Goal: Transaction & Acquisition: Purchase product/service

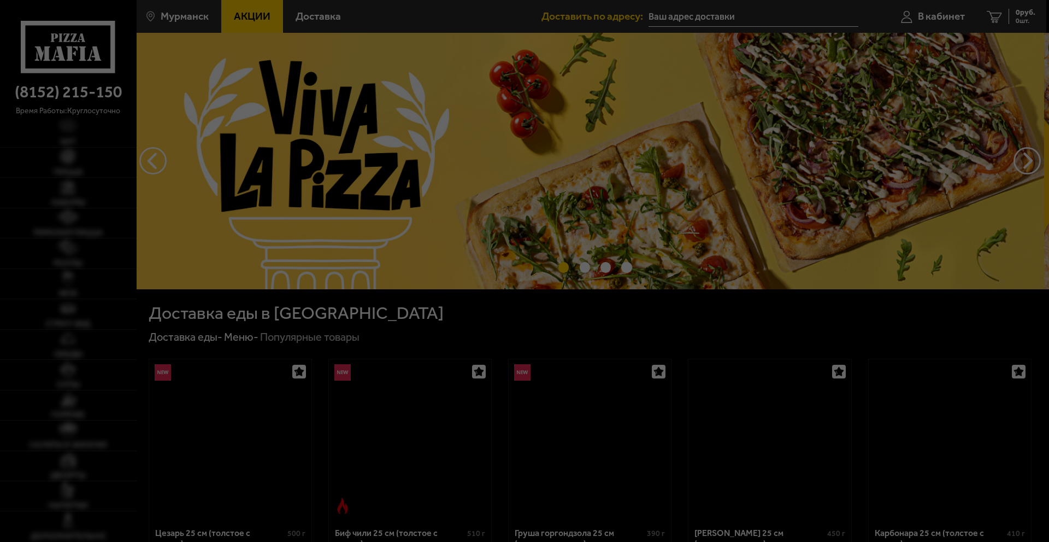
type input "[STREET_ADDRESS]"
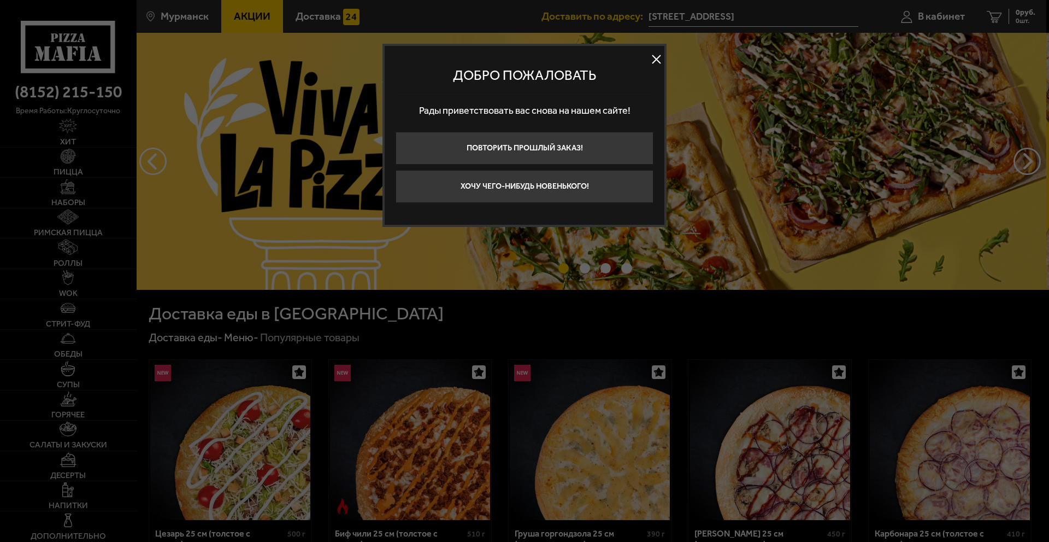
click at [665, 58] on div "Добро пожаловать Рады приветствовать вас снова на нашем сайте! Повторить прошлы…" at bounding box center [525, 135] width 284 height 183
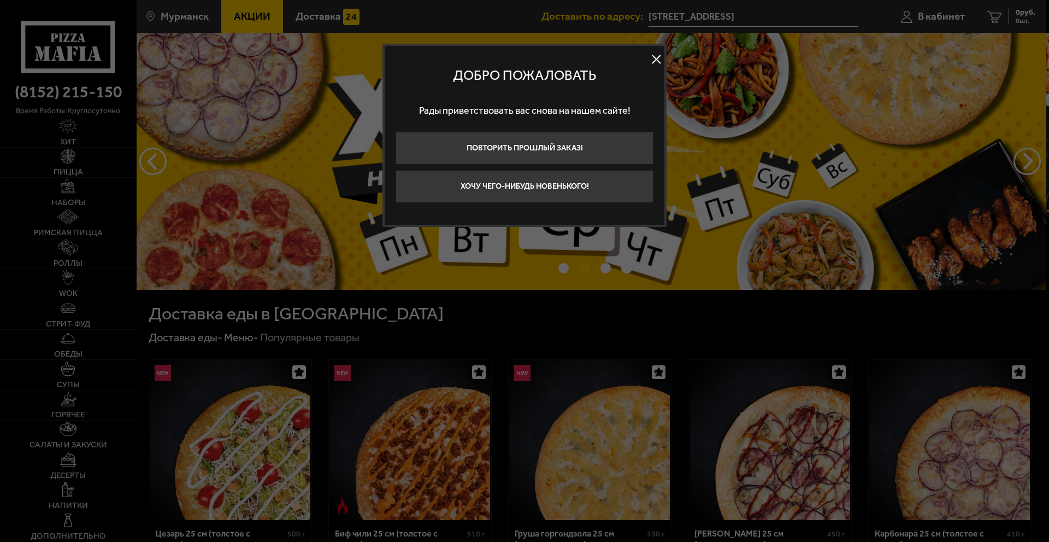
click at [661, 58] on button at bounding box center [656, 59] width 16 height 16
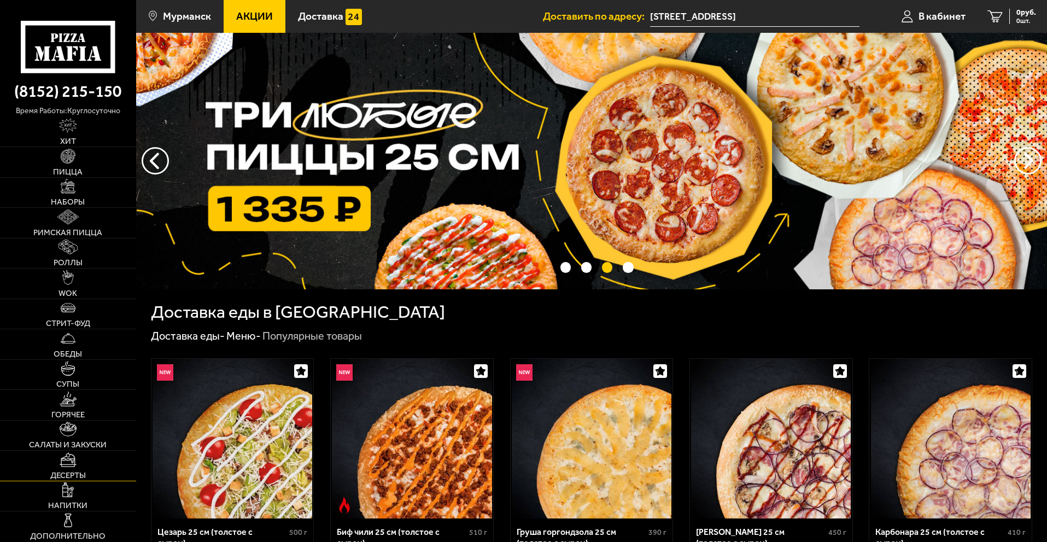
click at [89, 458] on link "Десерты" at bounding box center [68, 465] width 136 height 30
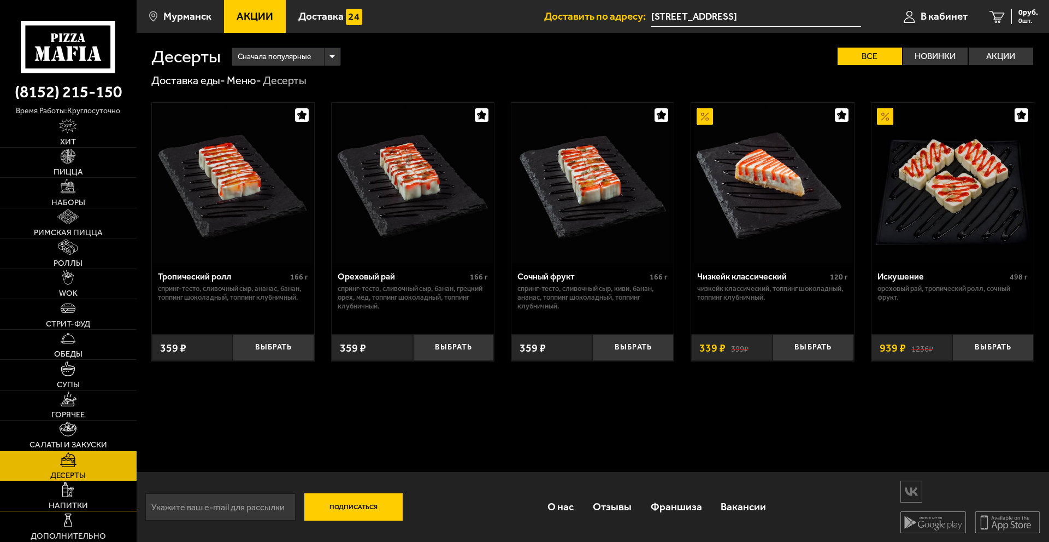
click at [67, 496] on img at bounding box center [67, 489] width 11 height 15
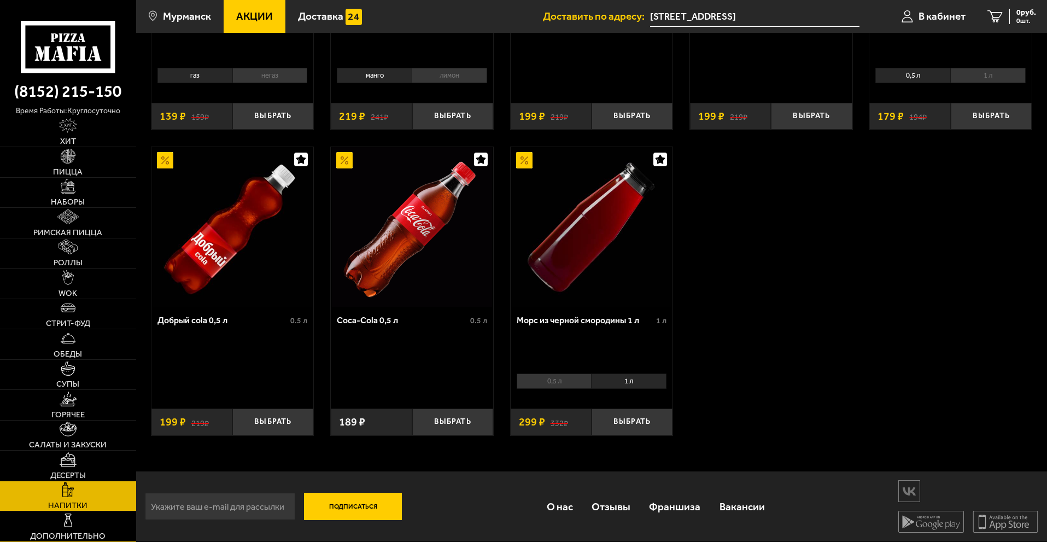
scroll to position [263, 0]
click at [84, 372] on link "Супы" at bounding box center [68, 375] width 136 height 30
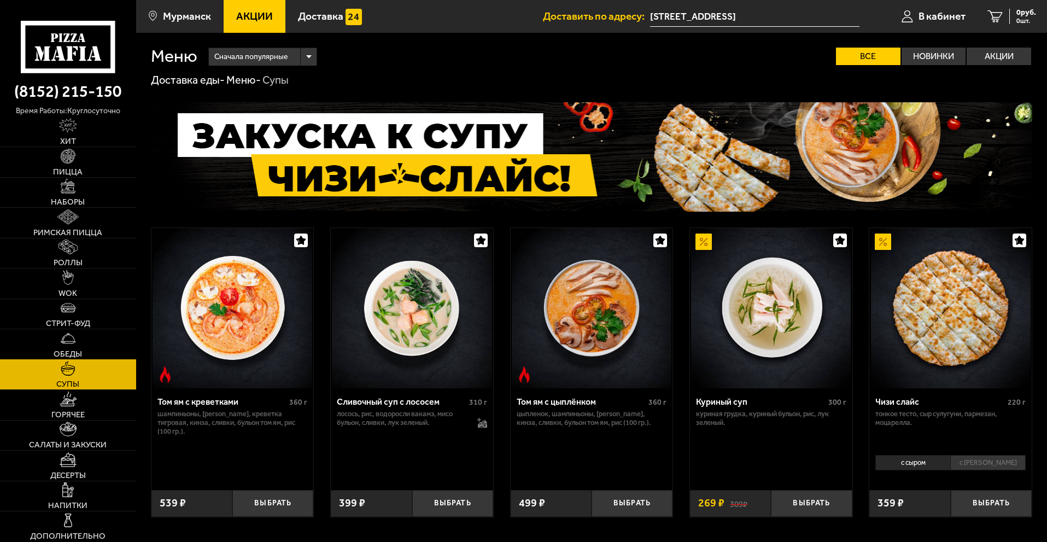
click at [78, 345] on link "Обеды" at bounding box center [68, 344] width 136 height 30
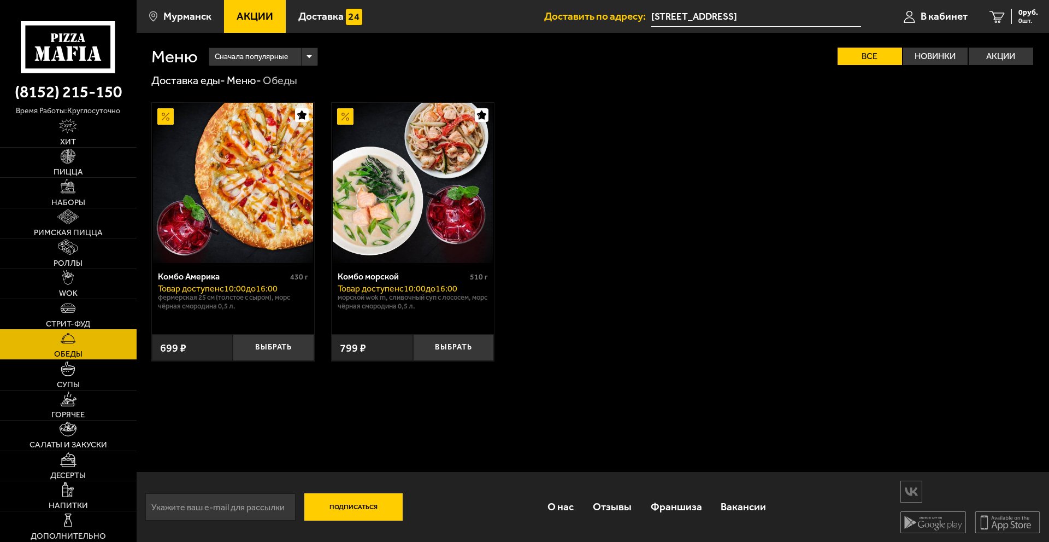
click at [65, 310] on img at bounding box center [68, 307] width 15 height 15
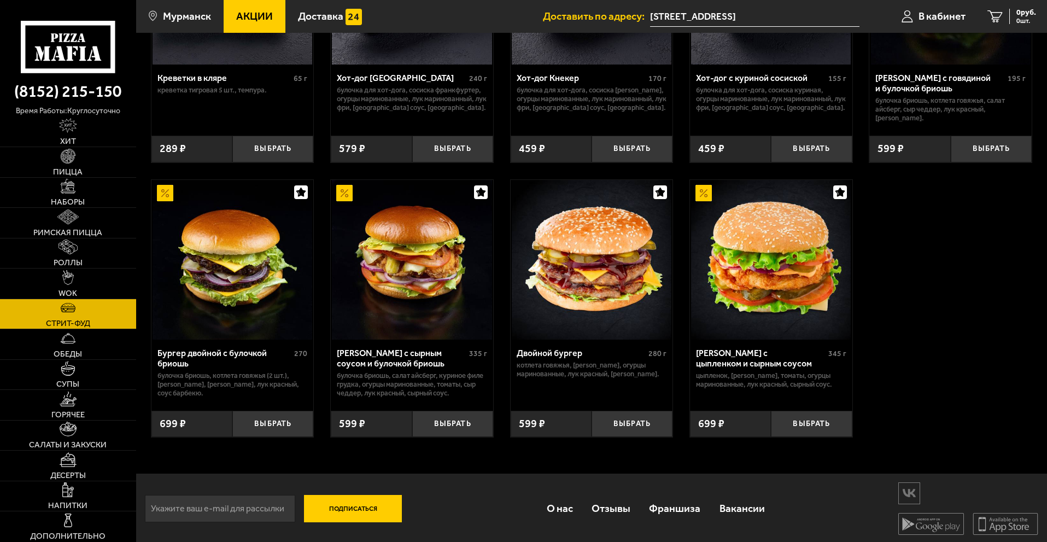
scroll to position [201, 0]
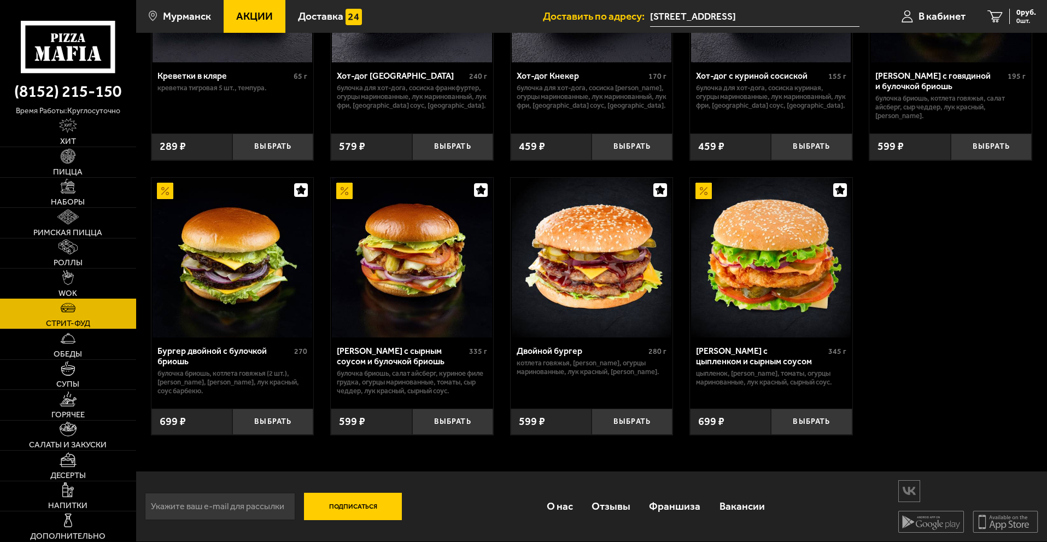
click at [63, 276] on img at bounding box center [67, 277] width 11 height 15
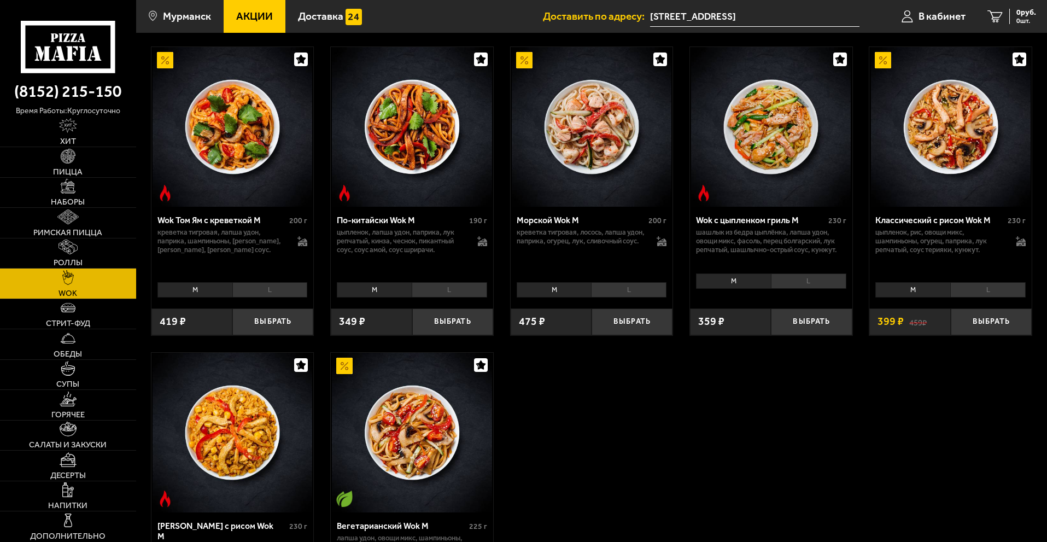
scroll to position [492, 0]
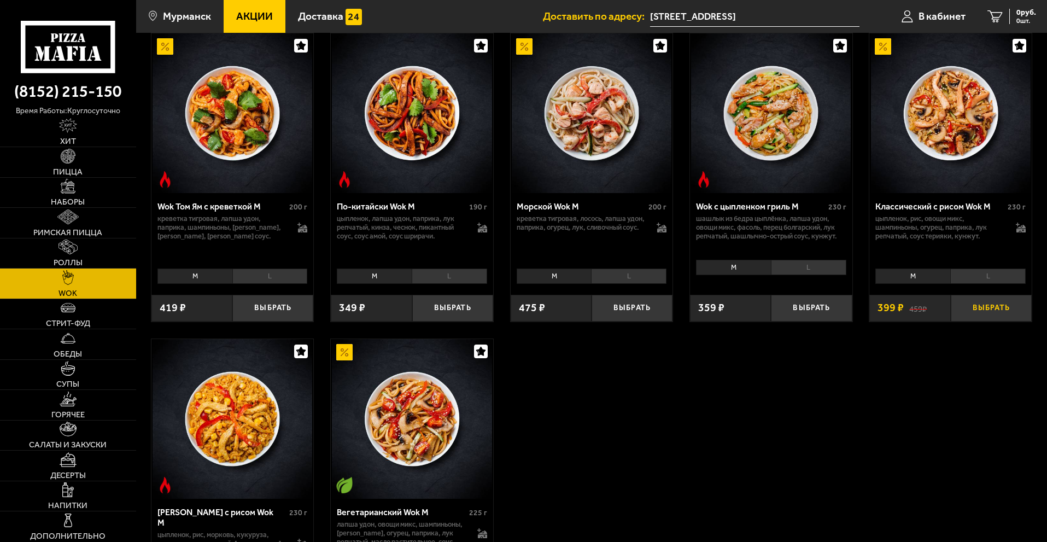
click at [1005, 314] on button "Выбрать" at bounding box center [990, 308] width 81 height 27
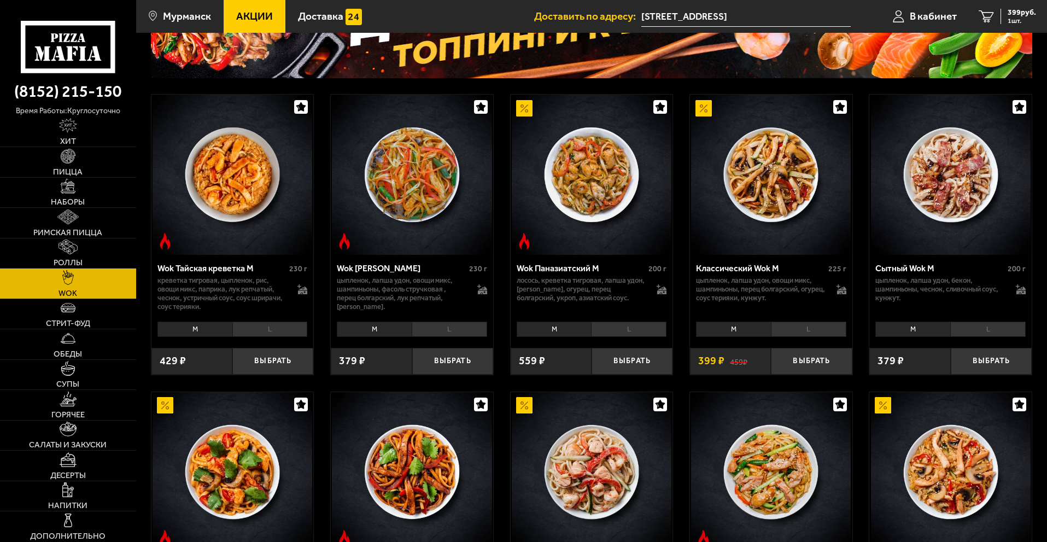
scroll to position [164, 0]
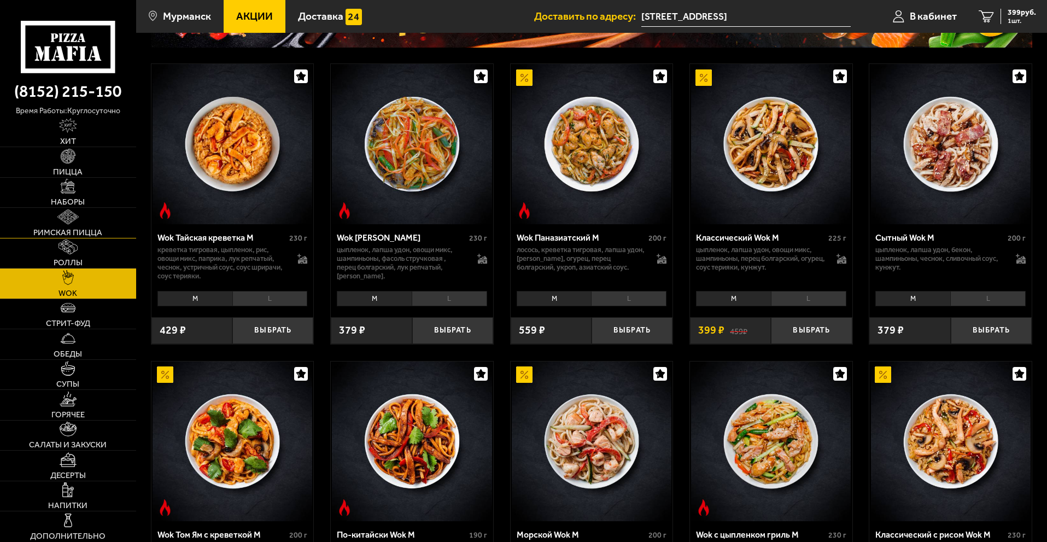
click at [75, 225] on link "Римская пицца" at bounding box center [68, 223] width 136 height 30
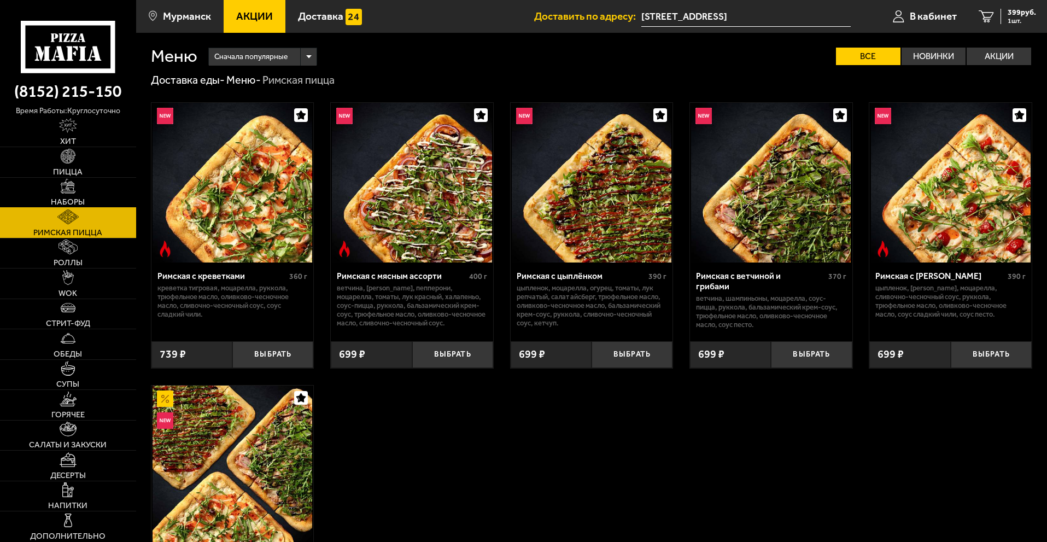
click at [74, 196] on link "Наборы" at bounding box center [68, 193] width 136 height 30
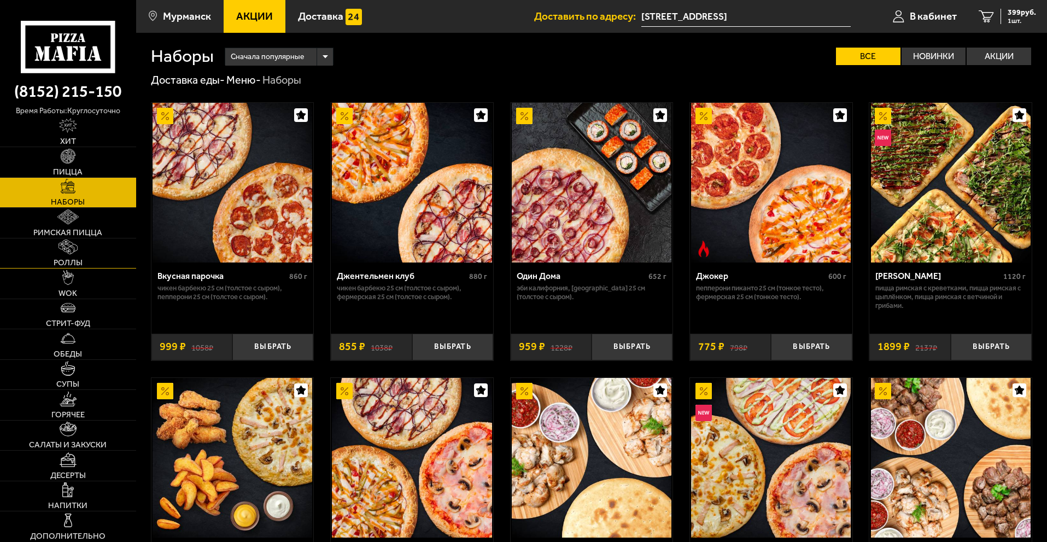
click at [72, 252] on img at bounding box center [67, 246] width 19 height 15
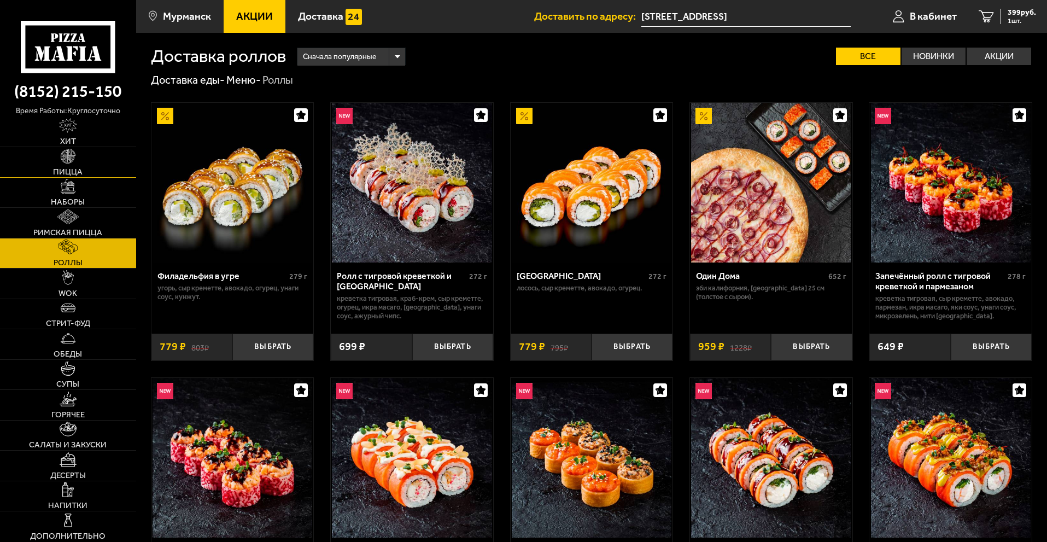
click at [77, 163] on link "Пицца" at bounding box center [68, 162] width 136 height 30
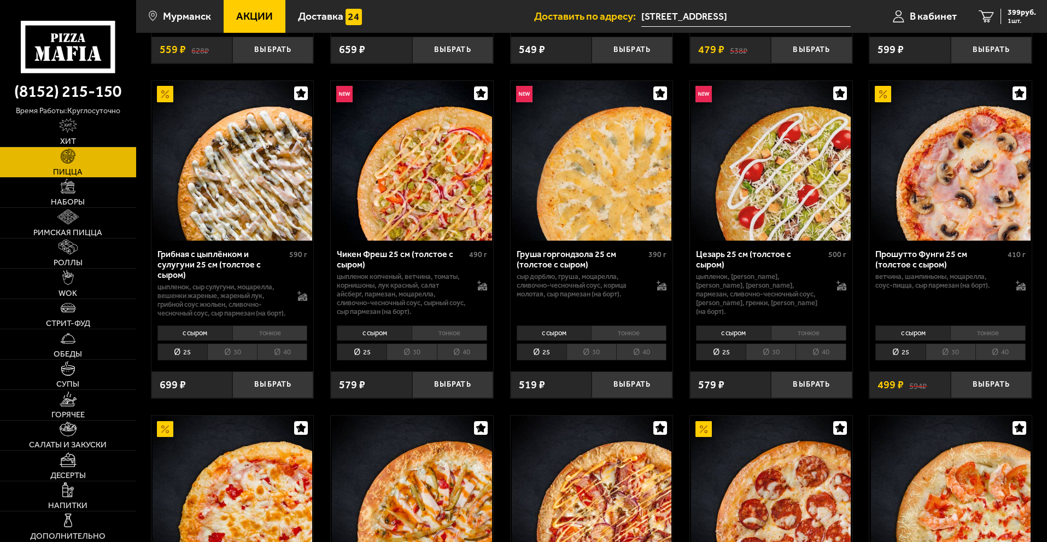
scroll to position [546, 0]
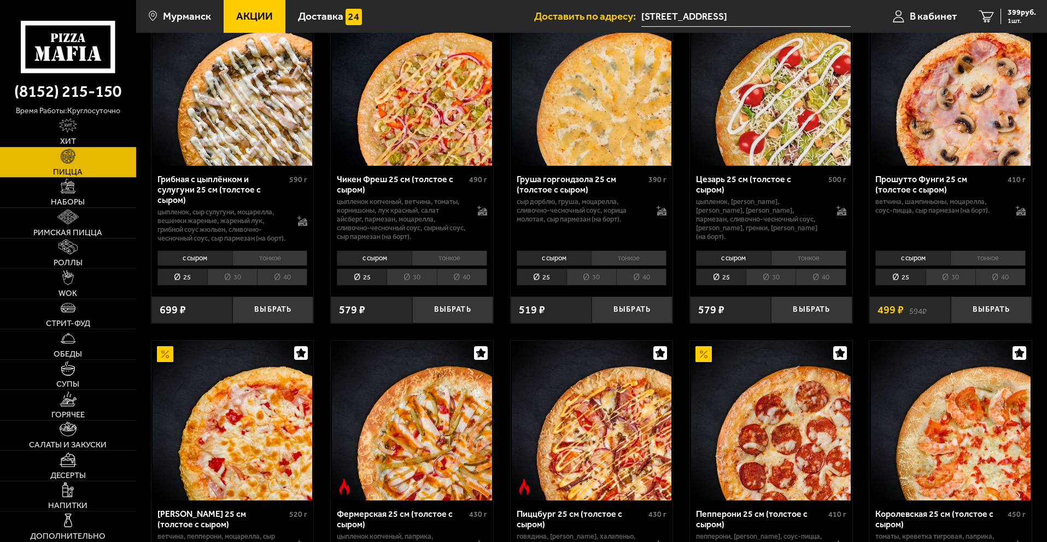
click at [772, 126] on img at bounding box center [771, 86] width 160 height 160
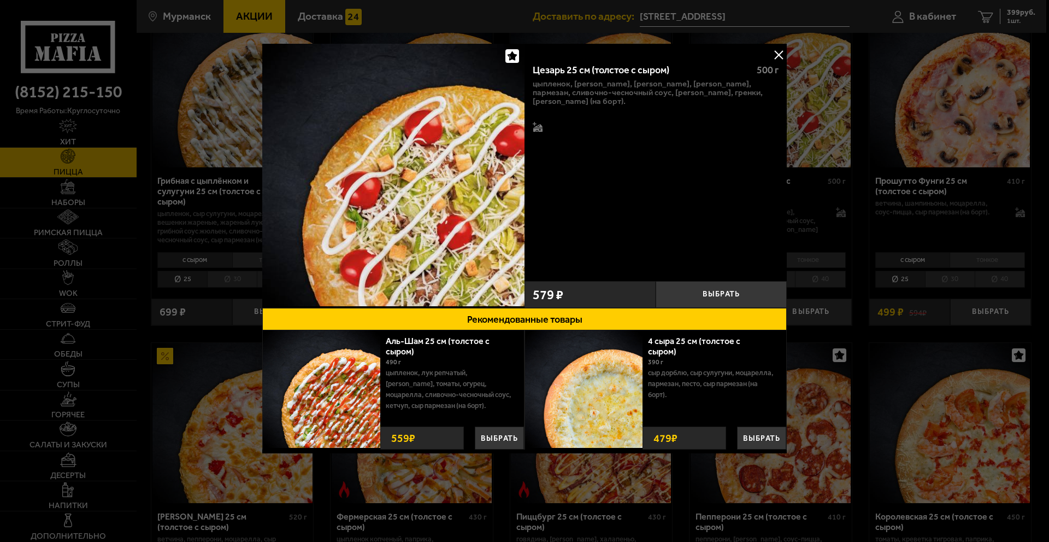
click at [777, 54] on button at bounding box center [779, 54] width 16 height 16
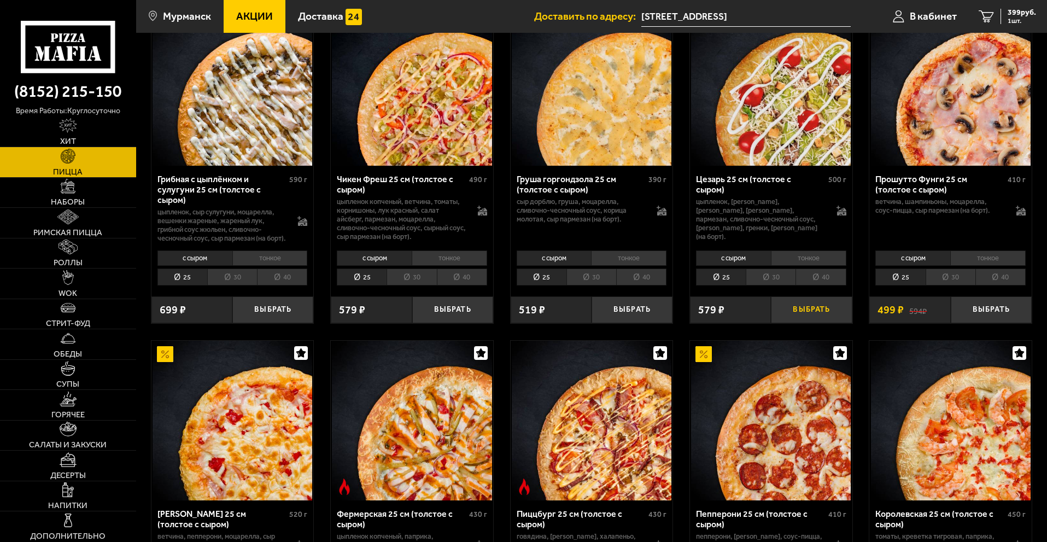
click at [814, 319] on button "Выбрать" at bounding box center [811, 309] width 81 height 27
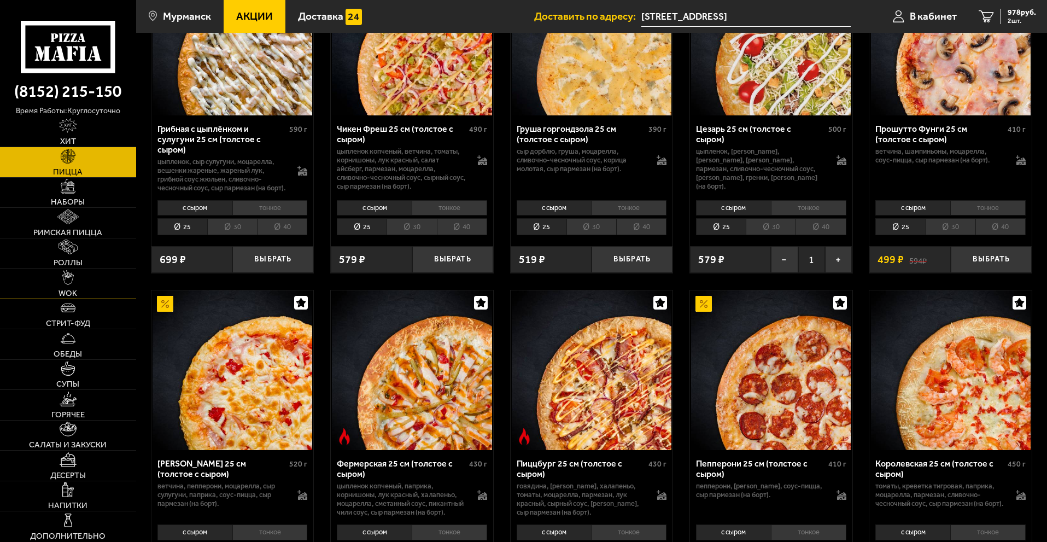
scroll to position [601, 0]
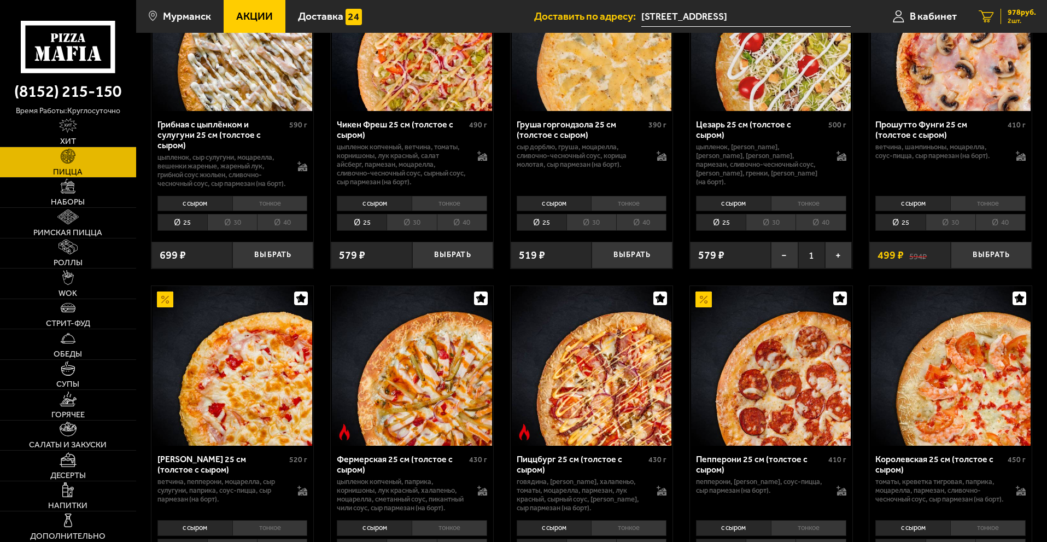
click at [1008, 24] on span "2 шт." at bounding box center [1021, 20] width 28 height 7
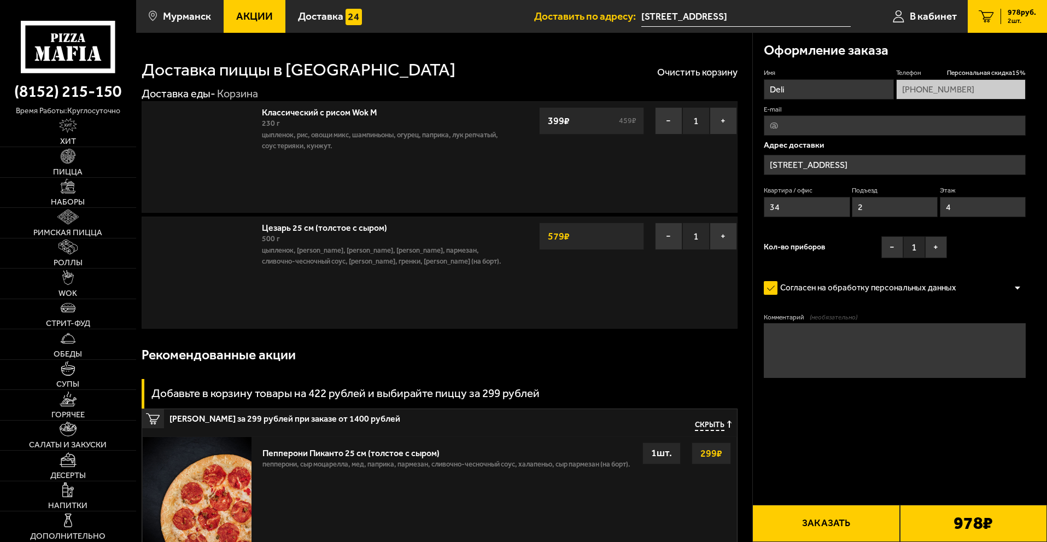
type input "[STREET_ADDRESS][PERSON_NAME]"
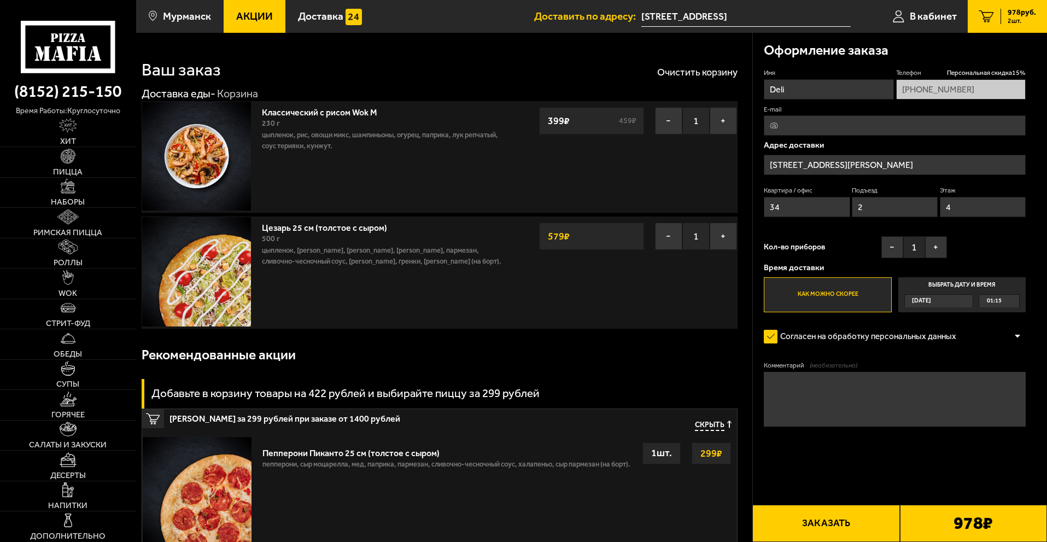
click at [877, 391] on textarea "Комментарий (необязательно)" at bounding box center [894, 399] width 262 height 55
click at [781, 394] on textarea "в вок пожалуйста как можно меньше масла,спасибо запонимание" at bounding box center [894, 399] width 262 height 55
click at [779, 393] on textarea "в вок пожалуйста как можно меньше масла,спасибо запонимание" at bounding box center [894, 399] width 262 height 55
click at [795, 384] on textarea "в вок пожалуйста как можно меньше масла,спасибо за понимание" at bounding box center [894, 399] width 262 height 55
click at [790, 385] on textarea "в вок пожалуйста как можно меньше масла,спасибо за понимание" at bounding box center [894, 399] width 262 height 55
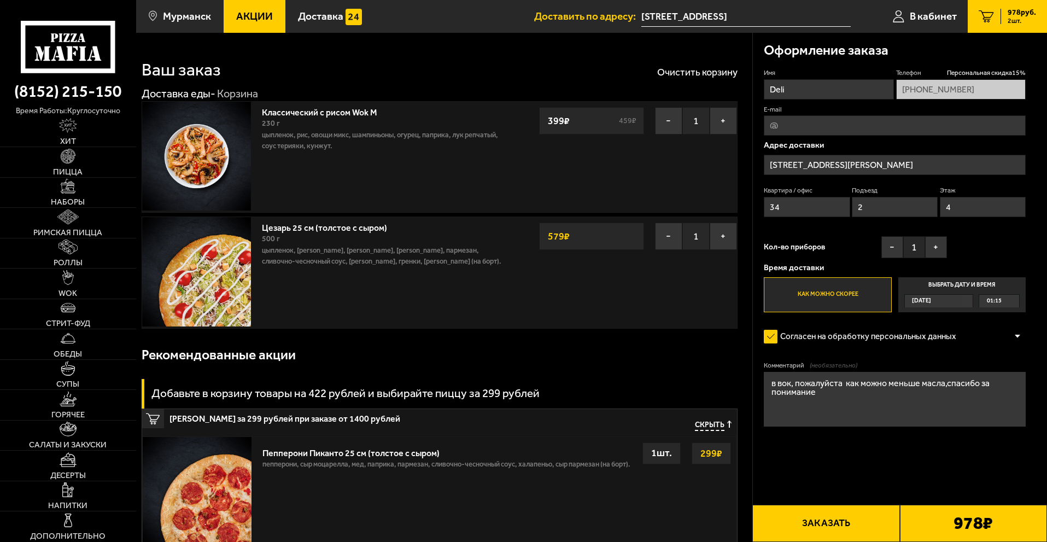
click at [842, 384] on textarea "в вок, пожалуйста как можно меньше масла,спасибо за понимание" at bounding box center [894, 399] width 262 height 55
click at [954, 386] on textarea "в вок, пожалуйста, как можно меньше масла,спасибо за понимание" at bounding box center [894, 399] width 262 height 55
click at [823, 403] on textarea "в вок, пожалуйста, как можно меньше масла. Спасибо за понимание" at bounding box center [894, 399] width 262 height 55
type textarea "в вок, пожалуйста, как можно меньше масла. Спасибо за понимание <3"
click at [839, 520] on button "Заказать" at bounding box center [825, 522] width 147 height 37
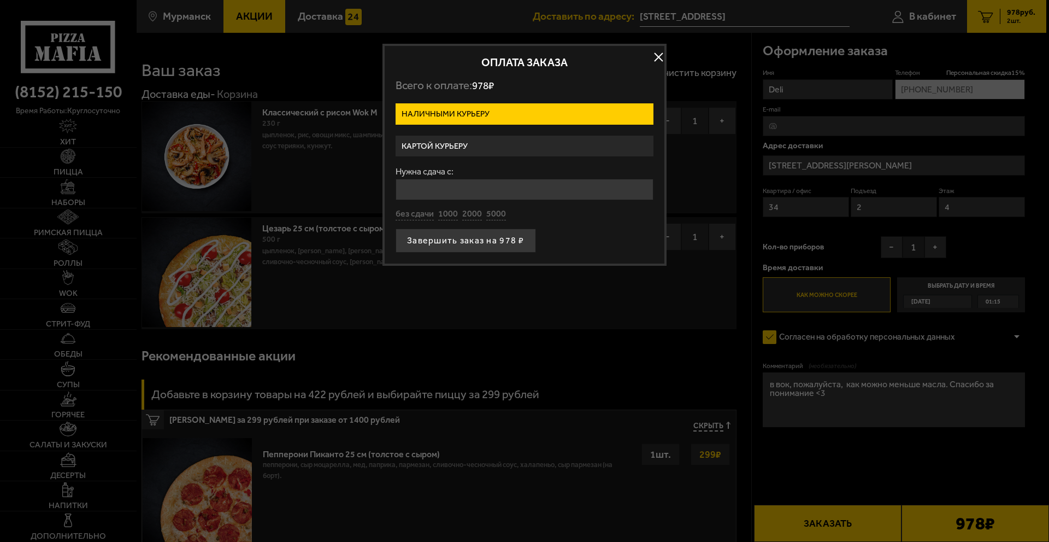
click at [479, 145] on label "Картой курьеру" at bounding box center [525, 146] width 258 height 21
click at [0, 0] on input "Картой курьеру" at bounding box center [0, 0] width 0 height 0
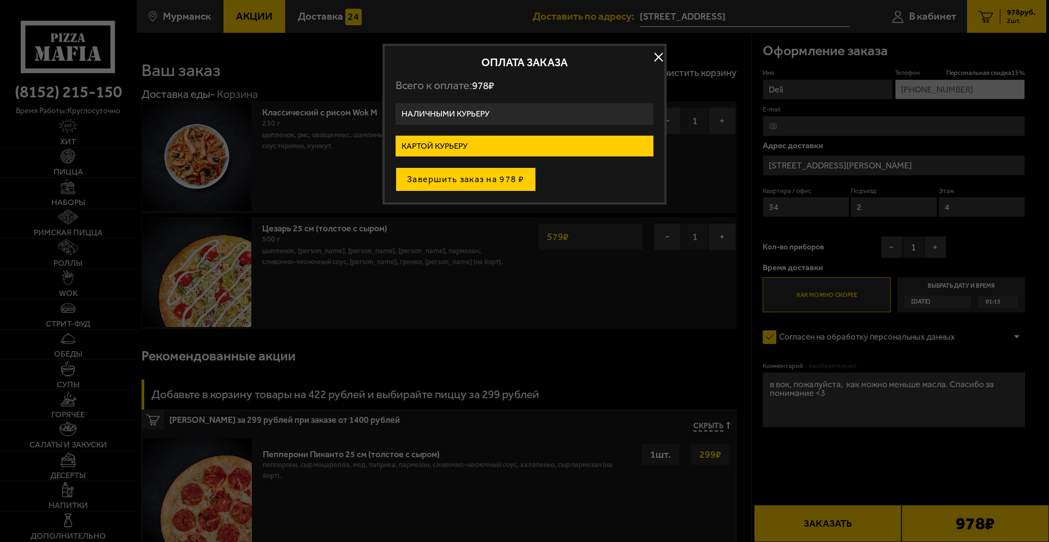
click at [492, 174] on button "Завершить заказ на 978 ₽" at bounding box center [466, 179] width 140 height 24
